Goal: Answer question/provide support

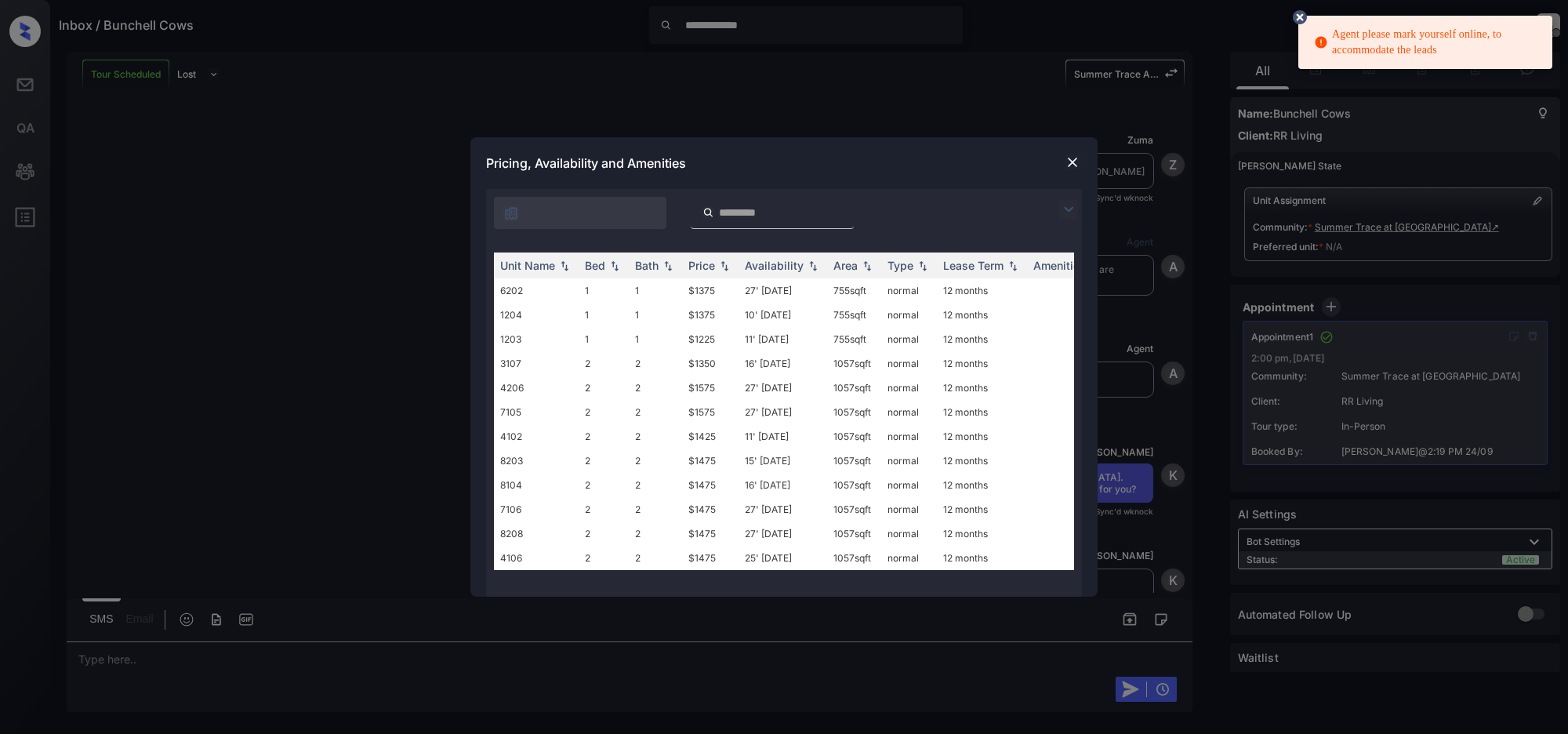
scroll to position [2238, 0]
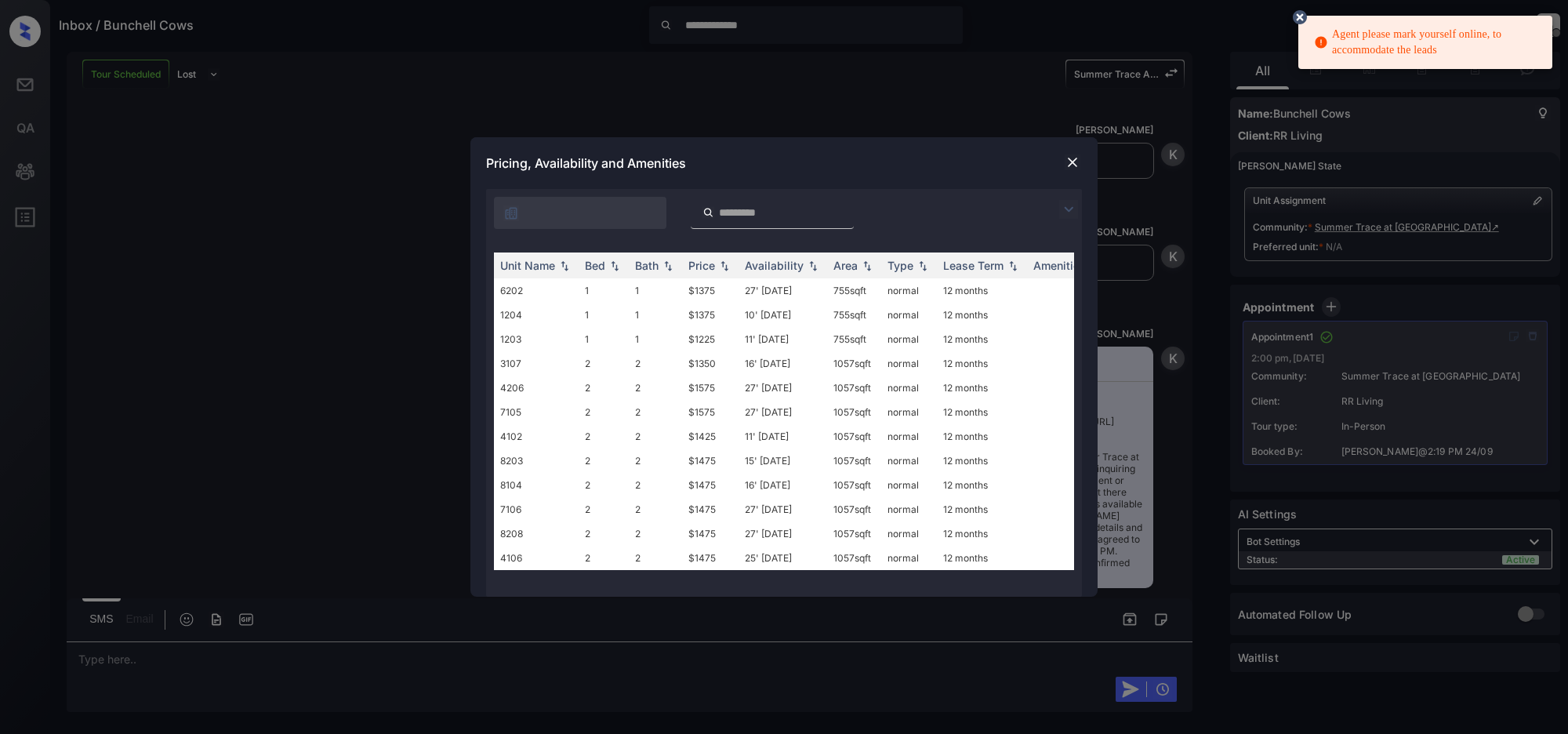
click at [1069, 213] on img at bounding box center [1069, 209] width 19 height 19
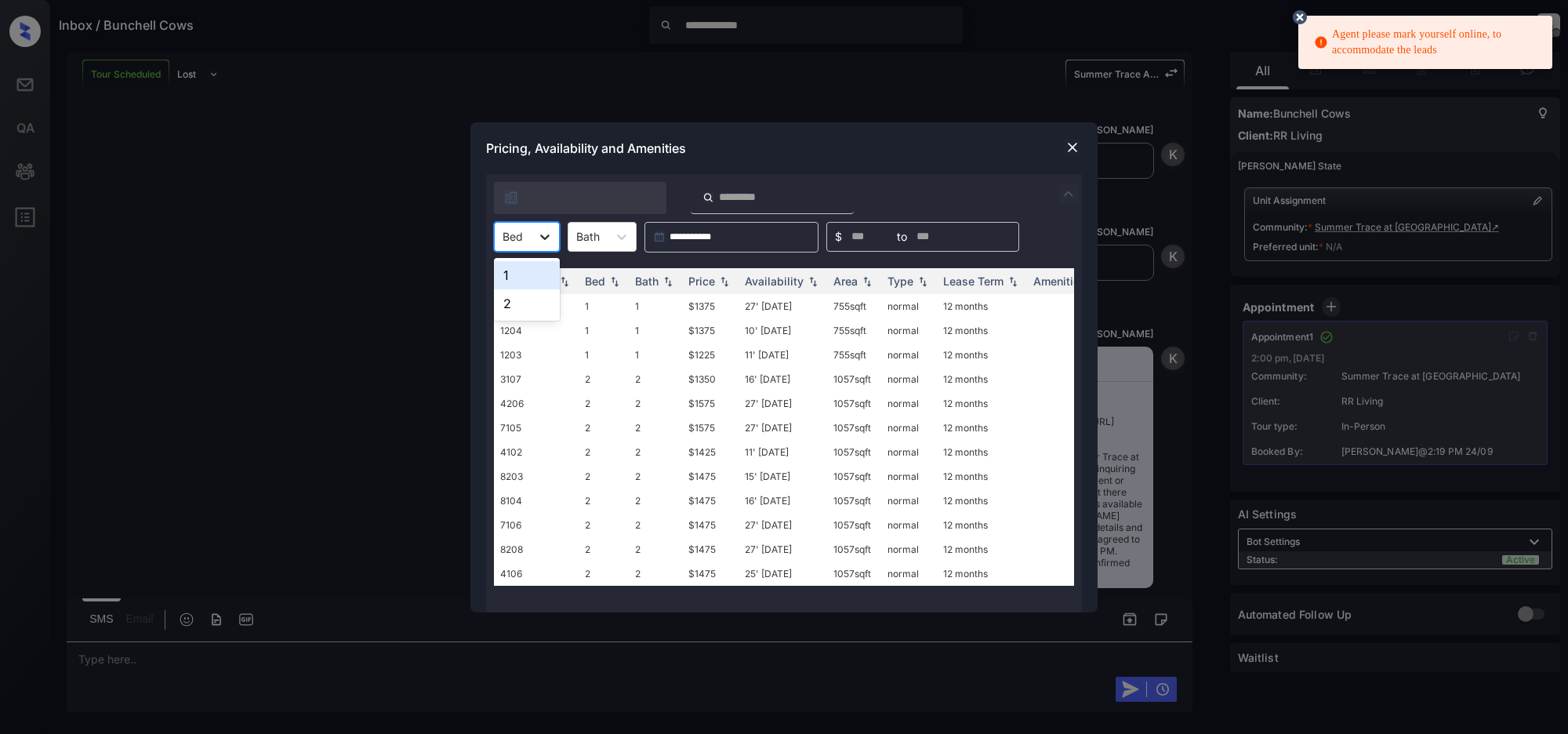
click at [553, 243] on icon at bounding box center [544, 236] width 16 height 16
click at [1076, 145] on img at bounding box center [1072, 147] width 16 height 16
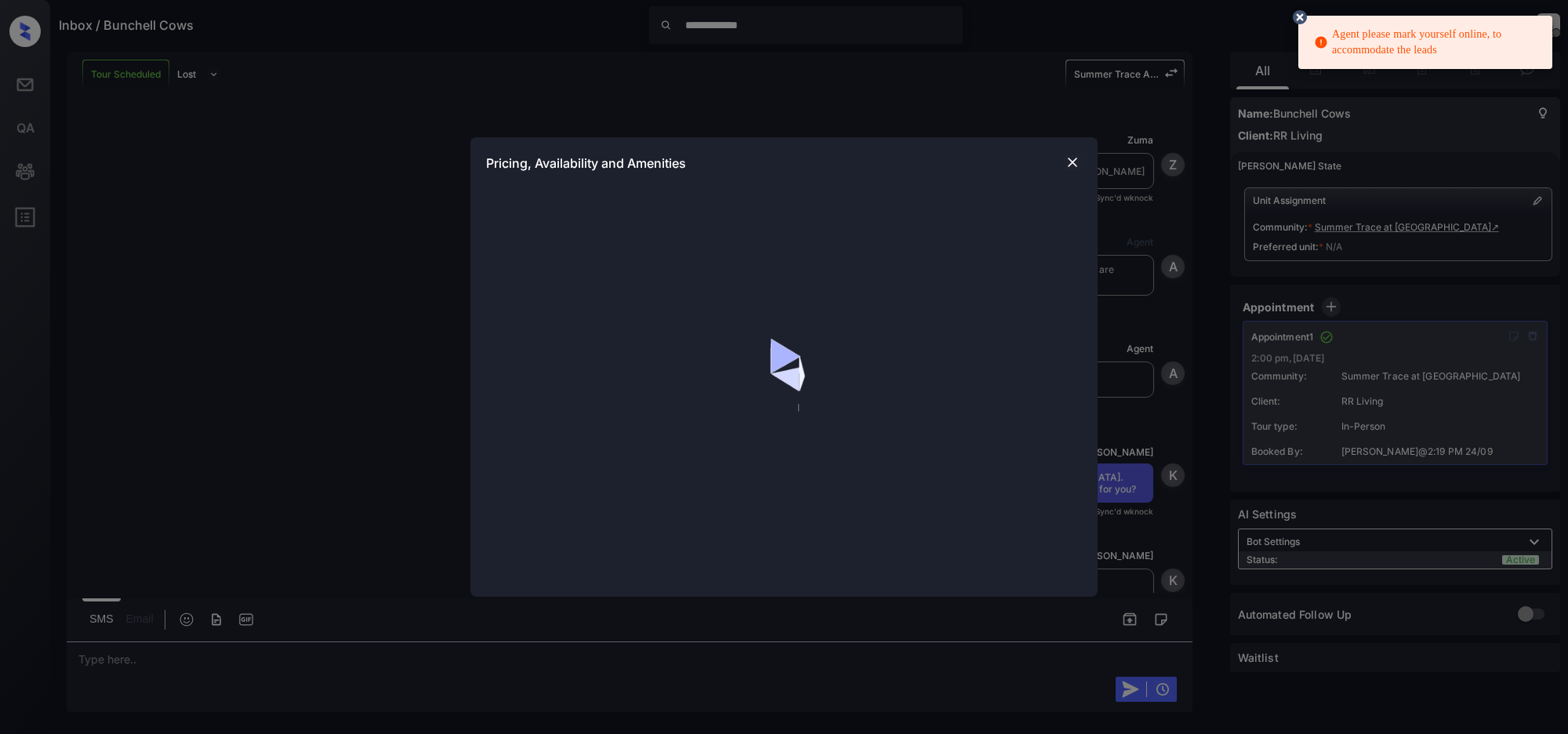
scroll to position [2238, 0]
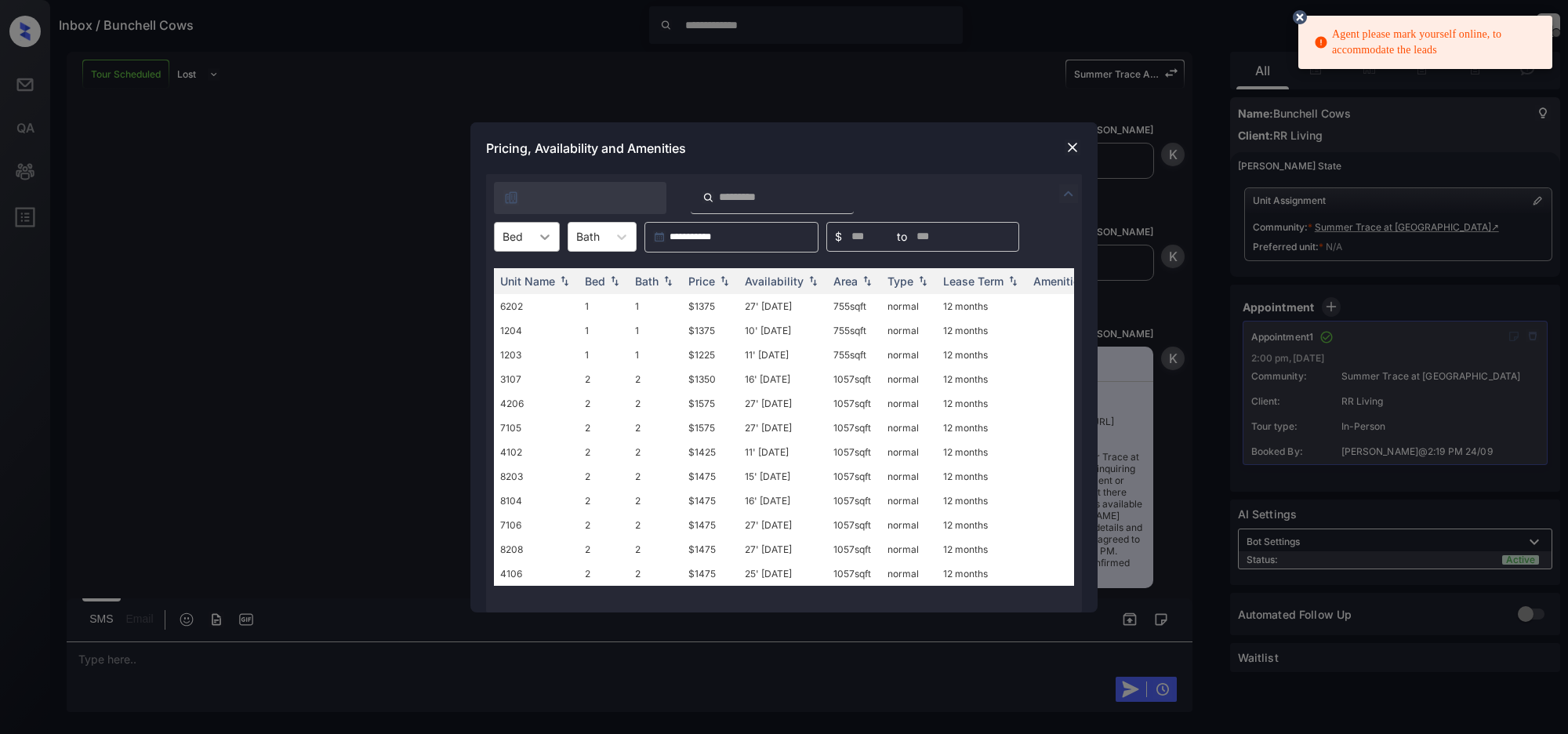
click at [545, 241] on icon at bounding box center [544, 236] width 16 height 16
click at [681, 64] on div "**********" at bounding box center [784, 367] width 1568 height 734
click at [1072, 146] on img at bounding box center [1072, 147] width 16 height 16
